Goal: Obtain resource: Download file/media

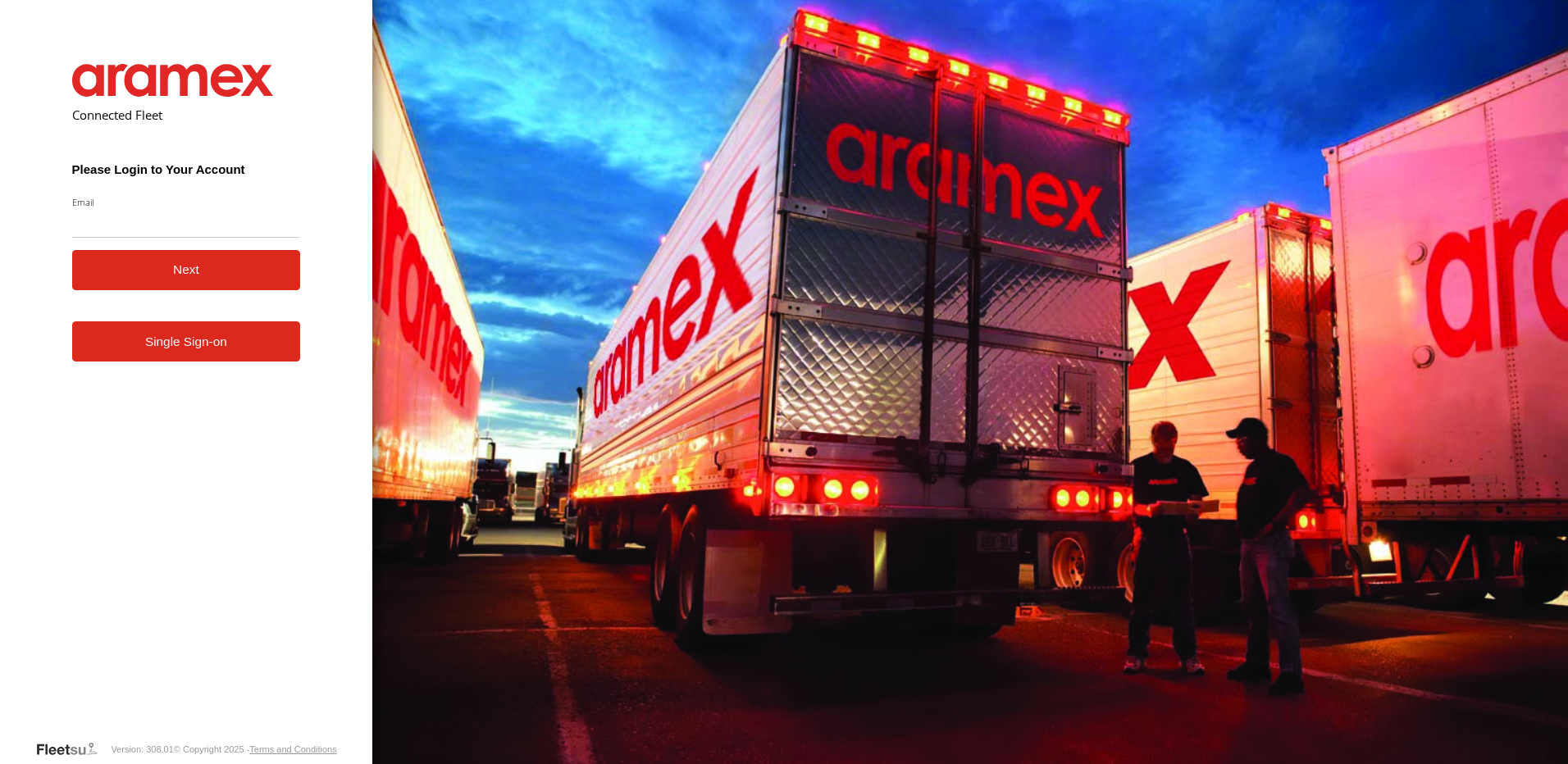
click at [172, 350] on link "Single Sign-on" at bounding box center [186, 341] width 229 height 40
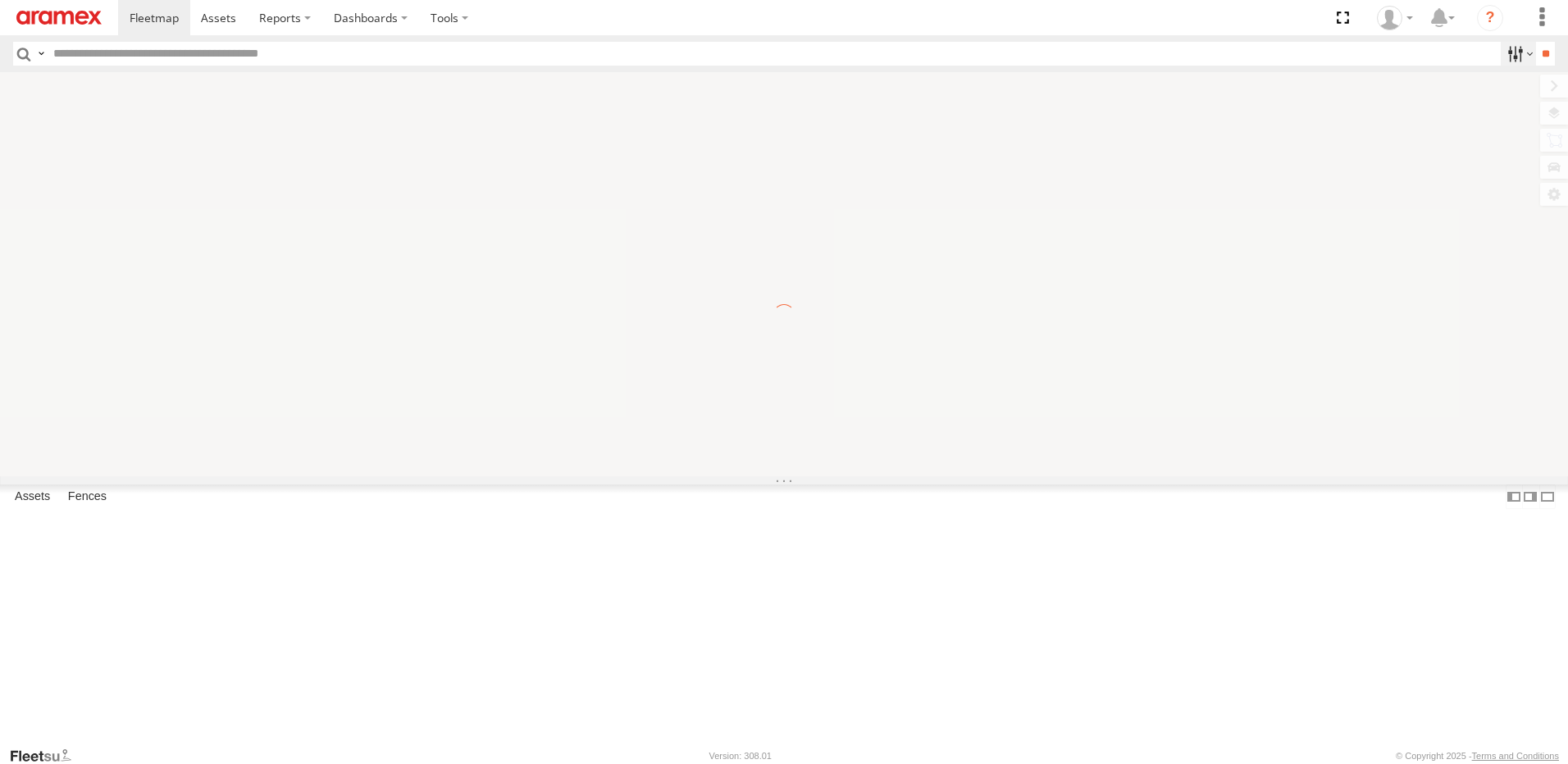
click at [1508, 45] on label at bounding box center [1518, 53] width 35 height 24
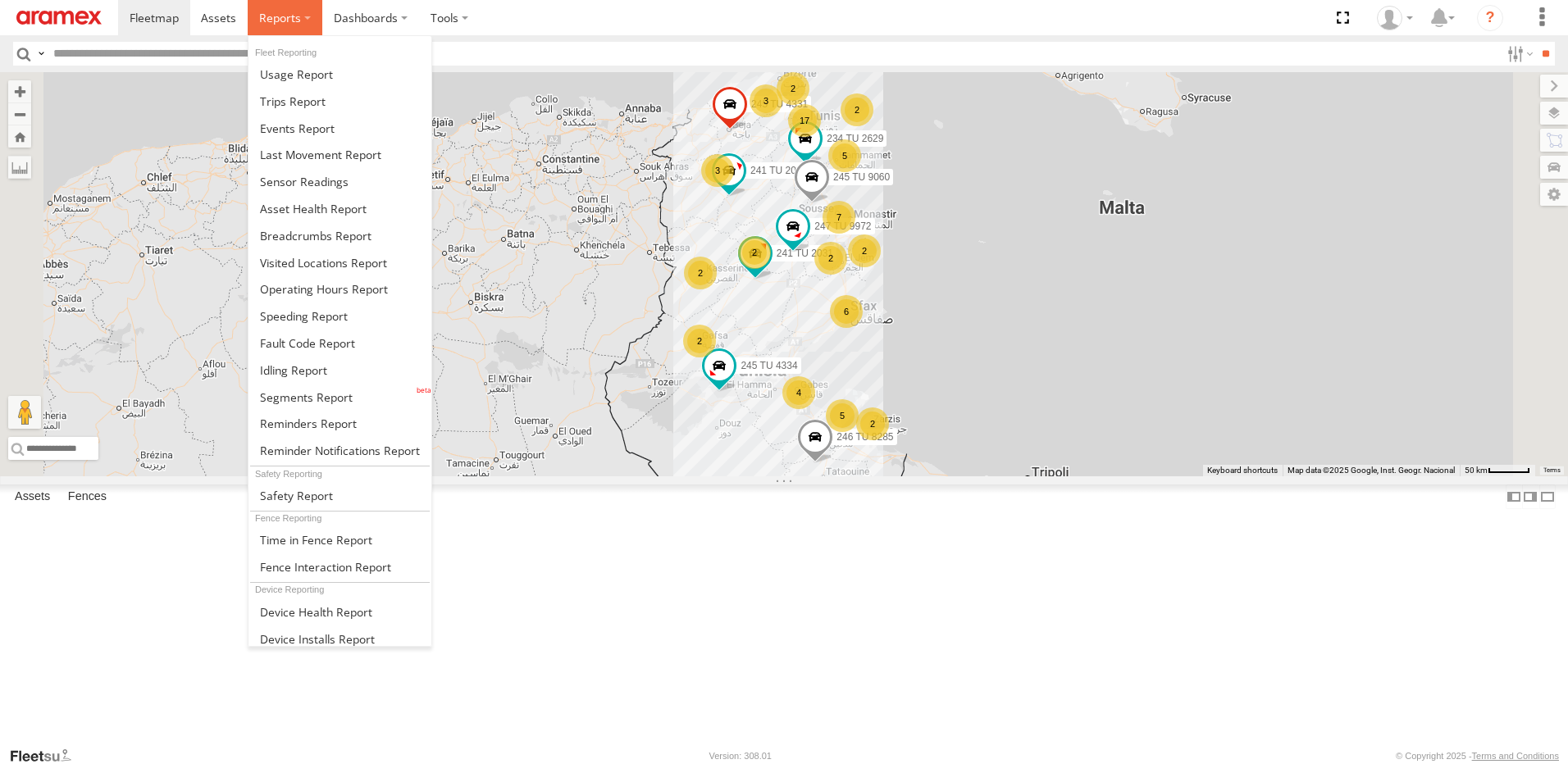
click at [278, 12] on span at bounding box center [280, 17] width 42 height 16
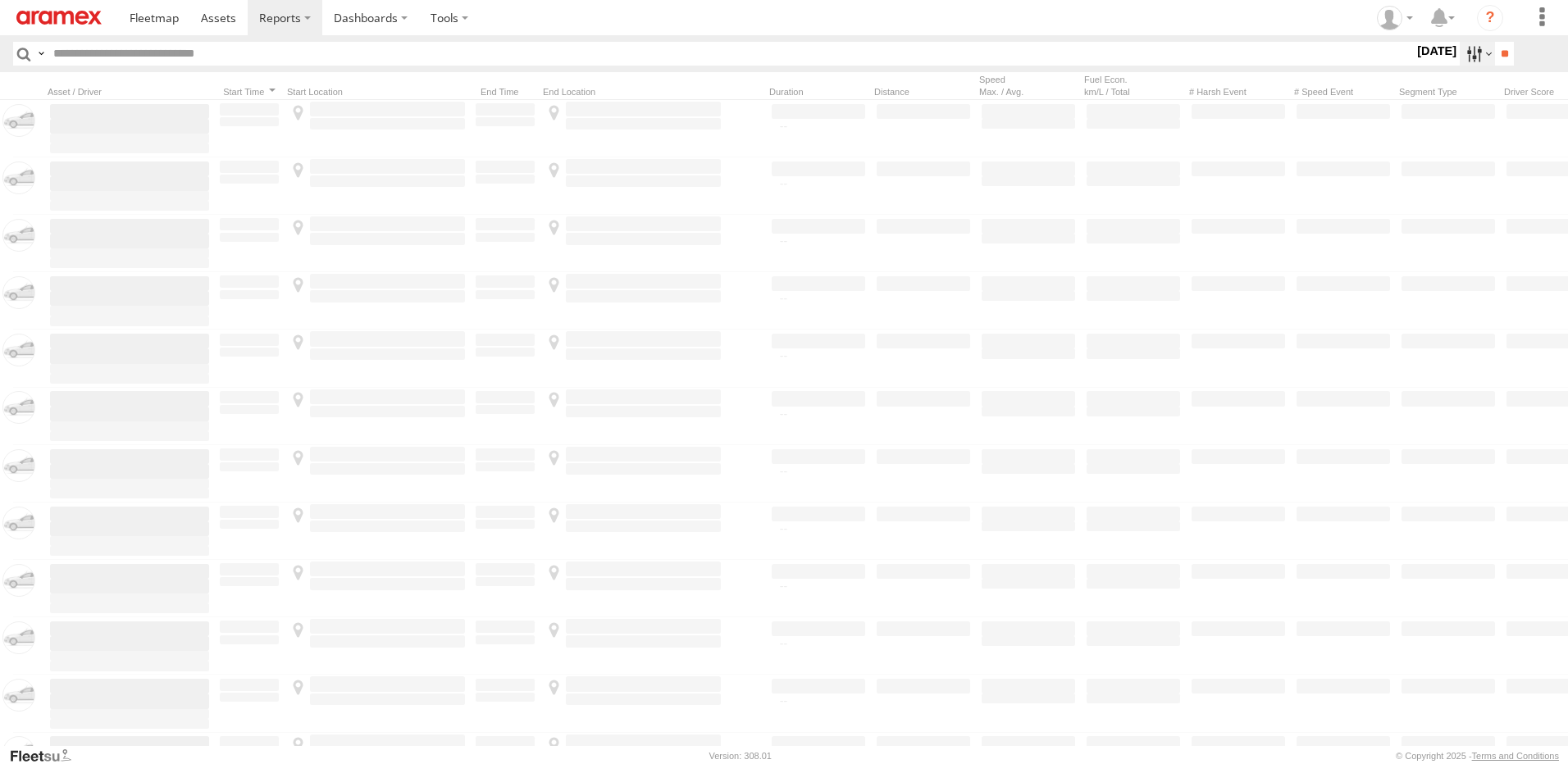
click at [1480, 53] on label at bounding box center [1477, 53] width 35 height 24
click at [0, 0] on span "Yesterday" at bounding box center [0, 0] width 0 height 0
click at [1497, 50] on input "**" at bounding box center [1505, 53] width 19 height 24
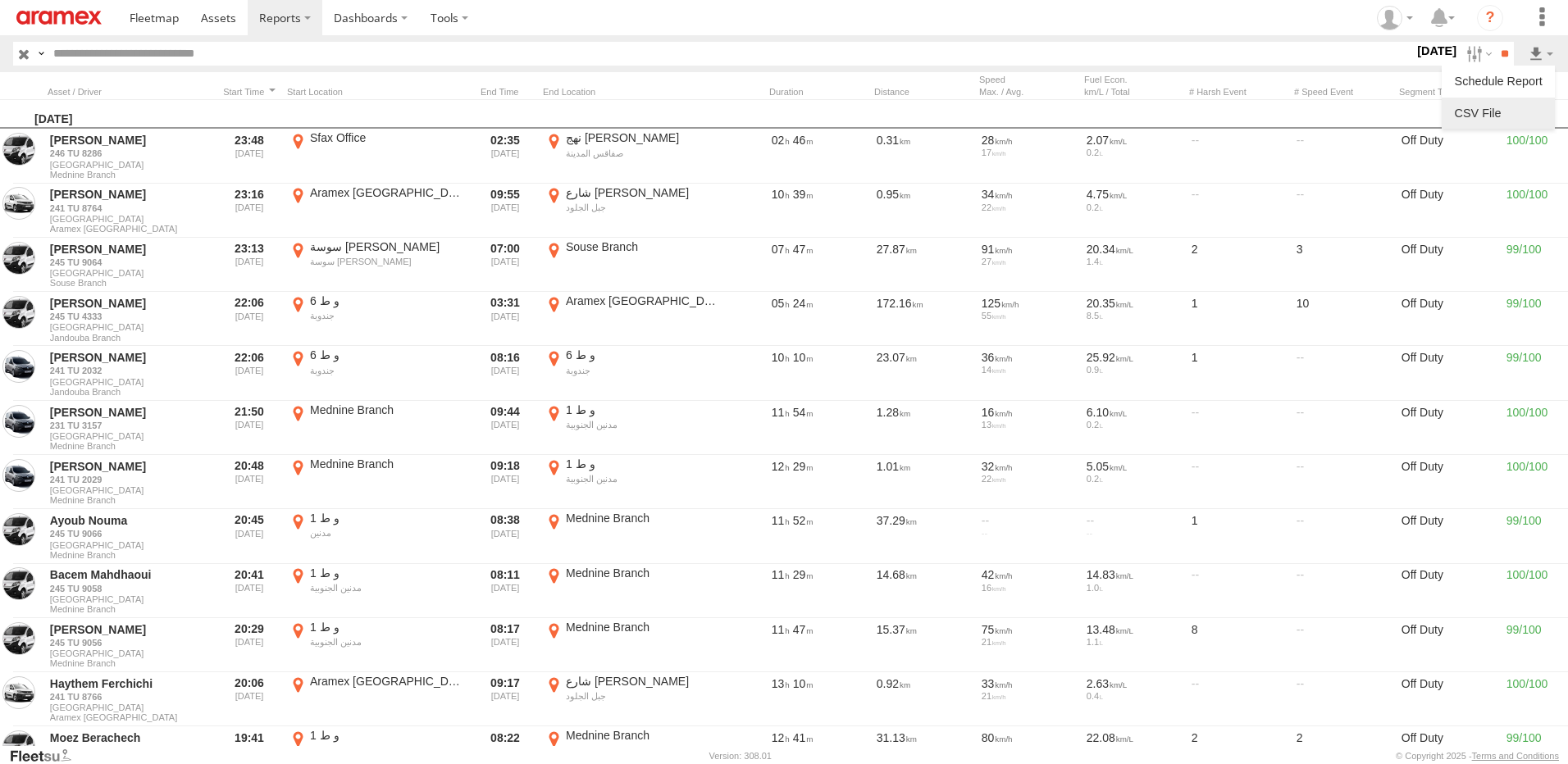
click at [1494, 118] on link at bounding box center [1498, 113] width 100 height 25
